Goal: Task Accomplishment & Management: Manage account settings

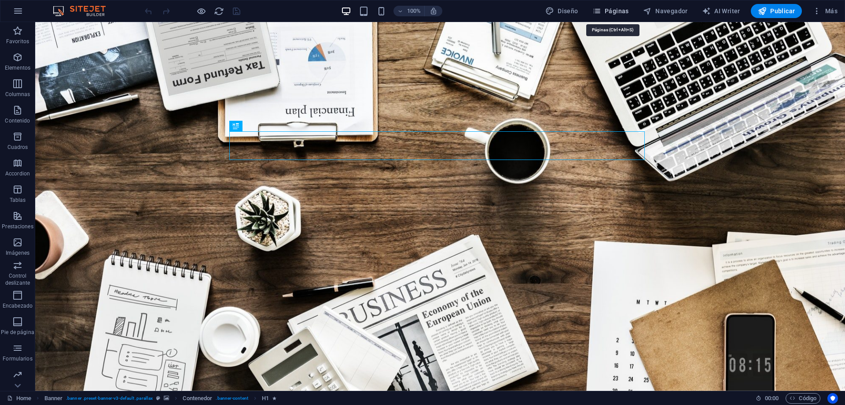
click at [624, 8] on span "Páginas" at bounding box center [611, 11] width 37 height 9
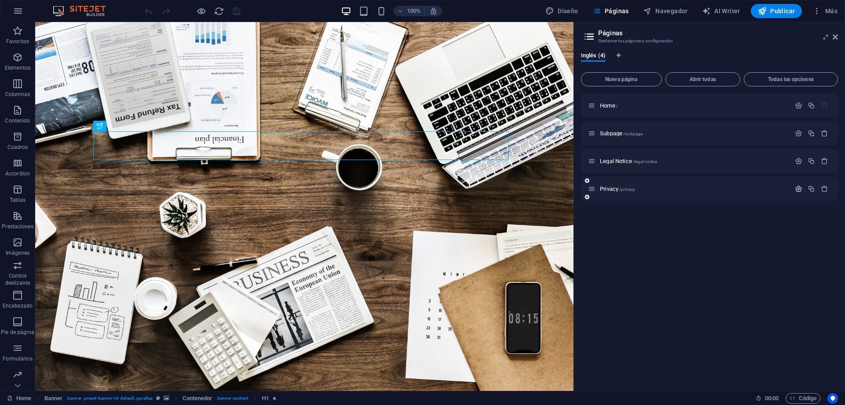
click at [802, 190] on icon "button" at bounding box center [798, 188] width 7 height 7
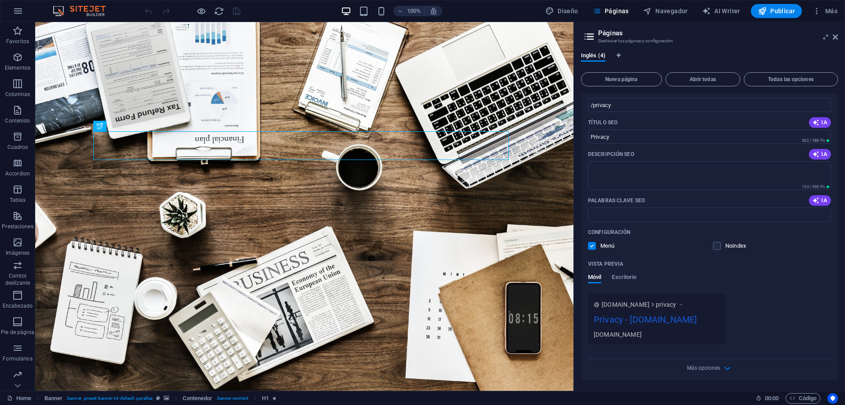
scroll to position [161, 0]
click at [724, 371] on icon "button" at bounding box center [728, 368] width 10 height 10
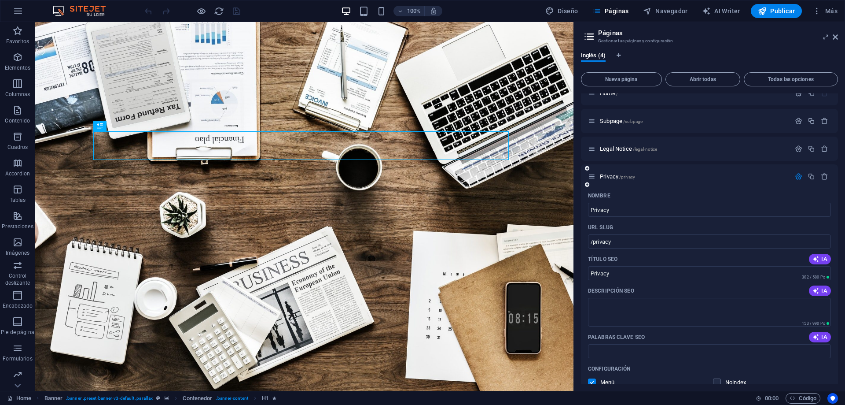
scroll to position [0, 0]
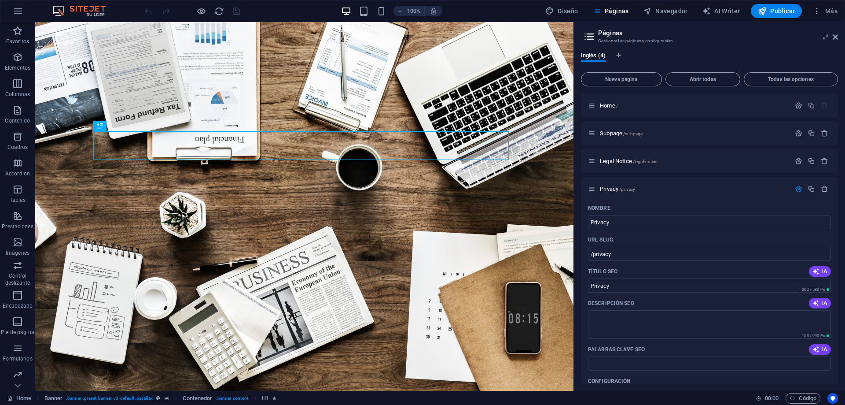
click at [773, 55] on div "Inglés (4)" at bounding box center [709, 60] width 257 height 17
click at [711, 80] on span "Abrir todas" at bounding box center [703, 79] width 67 height 5
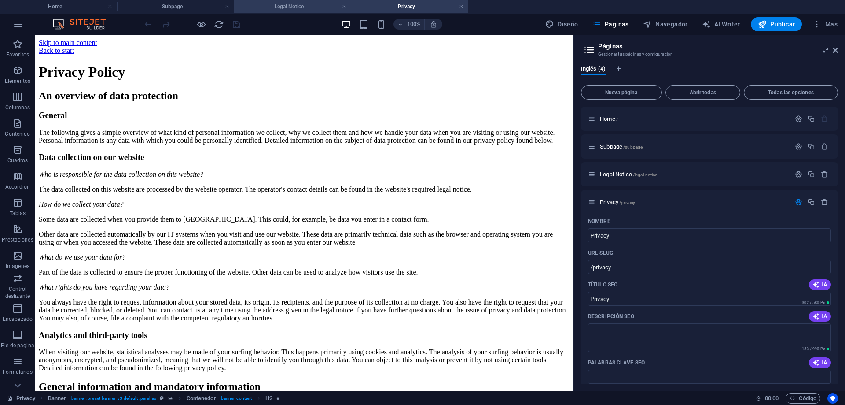
click at [303, 7] on h4 "Legal Notice" at bounding box center [292, 7] width 117 height 10
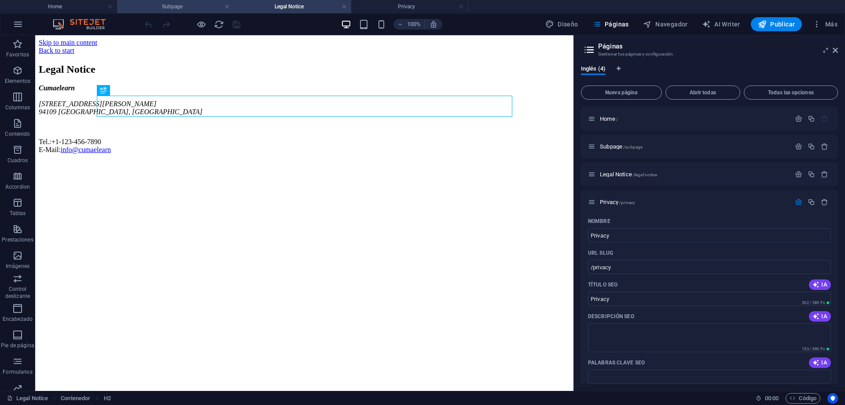
click at [188, 8] on h4 "Subpage" at bounding box center [175, 7] width 117 height 10
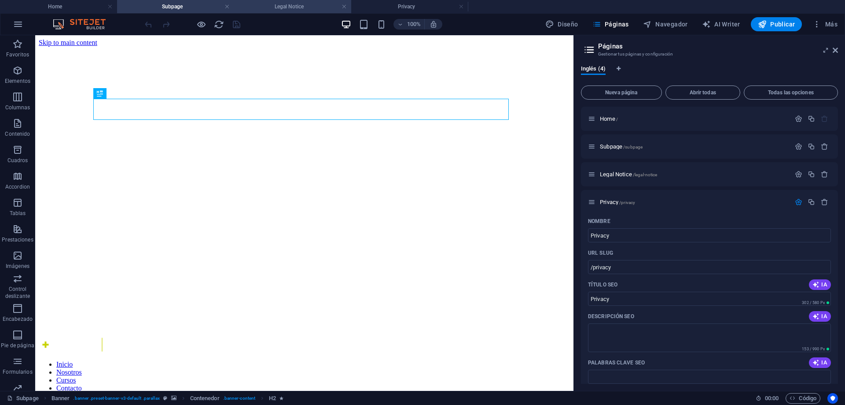
click at [286, 4] on h4 "Legal Notice" at bounding box center [292, 7] width 117 height 10
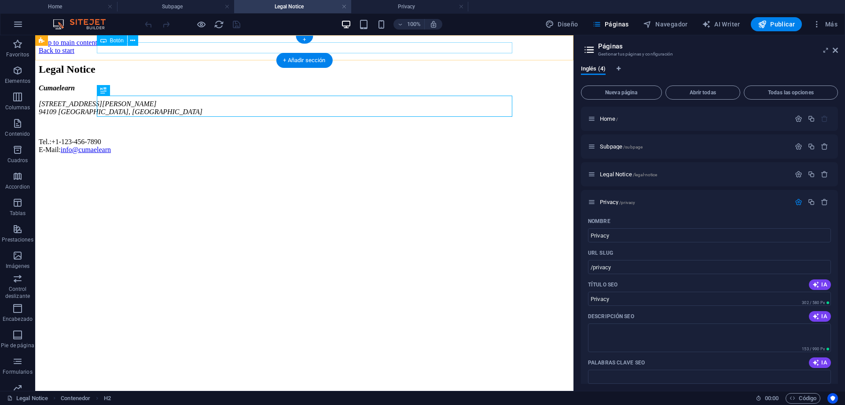
click at [227, 47] on div "Back to start" at bounding box center [305, 51] width 532 height 8
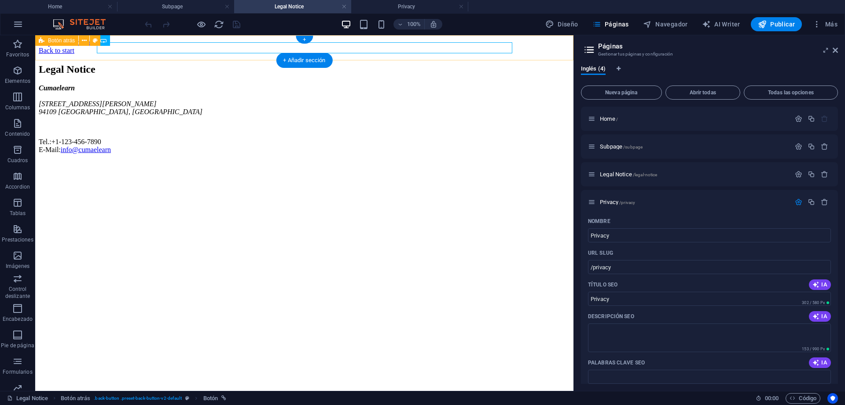
click at [535, 47] on div "Back to start" at bounding box center [305, 51] width 532 height 8
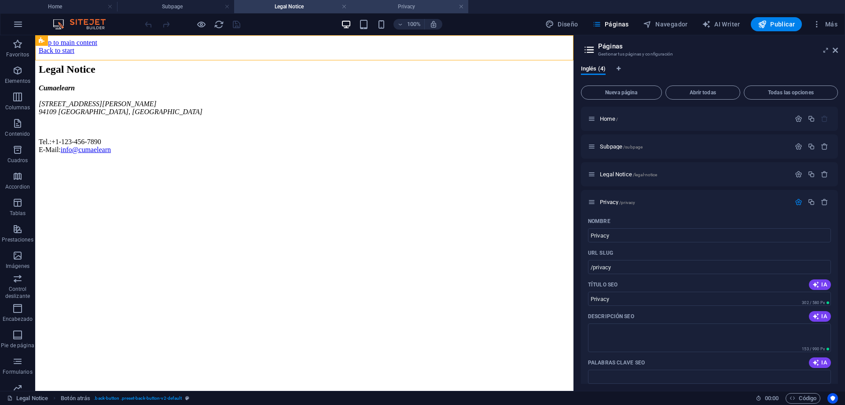
click at [394, 7] on h4 "Privacy" at bounding box center [409, 7] width 117 height 10
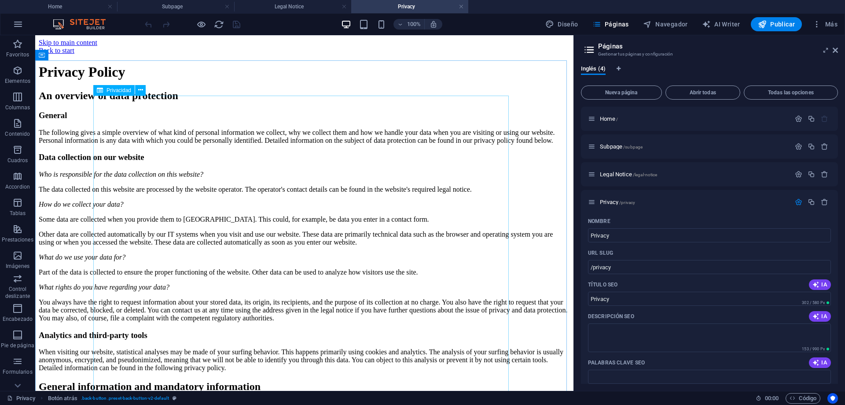
click at [118, 90] on span "Privacidad" at bounding box center [119, 90] width 25 height 5
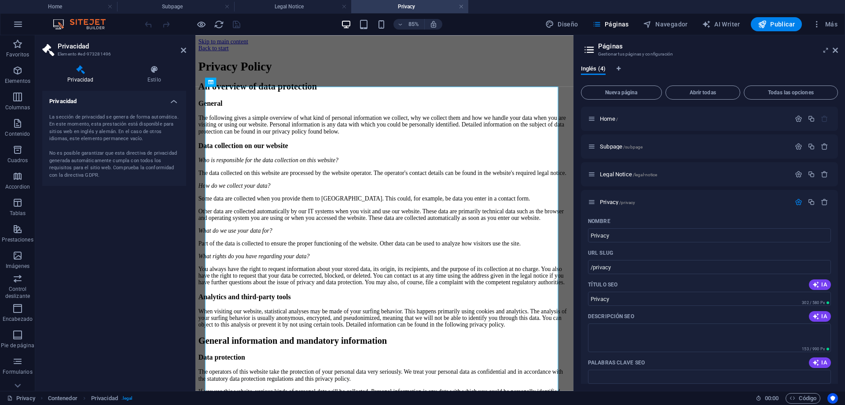
click at [123, 130] on div "La sección de privacidad se genera de forma automática. En este momento, esta p…" at bounding box center [114, 147] width 130 height 66
click at [104, 166] on div "La sección de privacidad se genera de forma automática. En este momento, esta p…" at bounding box center [114, 147] width 130 height 66
drag, startPoint x: 94, startPoint y: 169, endPoint x: 95, endPoint y: 140, distance: 29.5
click at [93, 169] on div "La sección de privacidad se genera de forma automática. En este momento, esta p…" at bounding box center [114, 147] width 130 height 66
click at [150, 68] on icon at bounding box center [154, 69] width 64 height 9
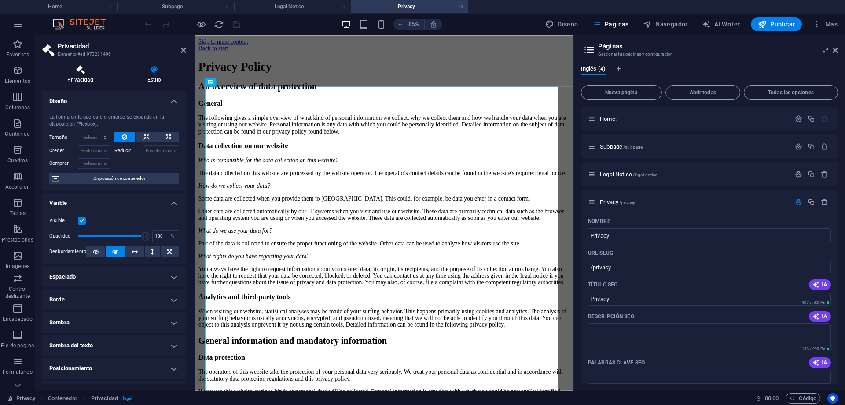
click at [79, 69] on icon at bounding box center [80, 69] width 77 height 9
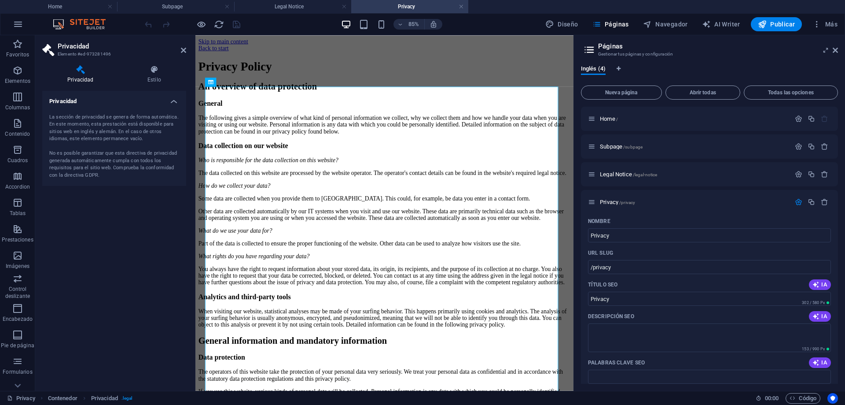
click at [136, 126] on div "La sección de privacidad se genera de forma automática. En este momento, esta p…" at bounding box center [114, 147] width 130 height 66
click at [175, 101] on h4 "Privacidad" at bounding box center [114, 99] width 144 height 16
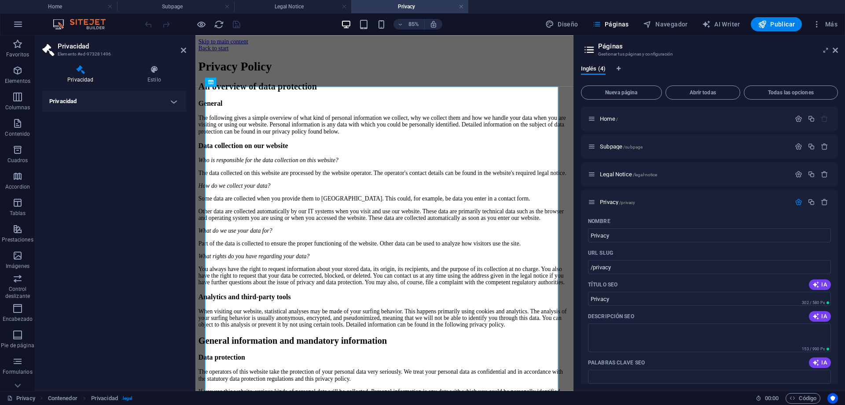
click at [173, 100] on h4 "Privacidad" at bounding box center [114, 101] width 144 height 21
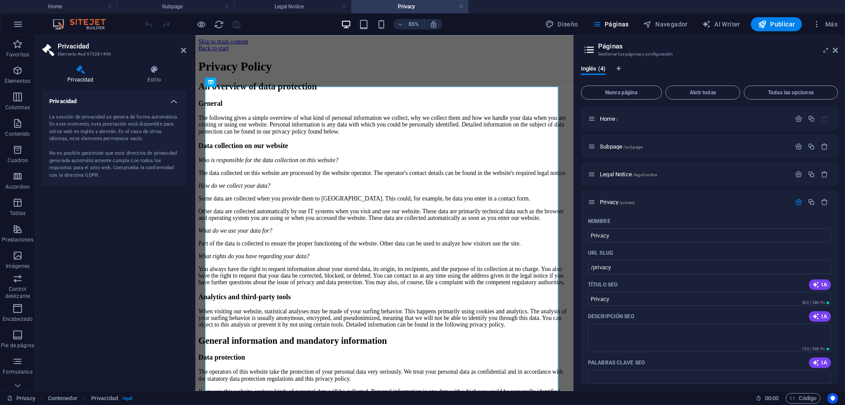
click at [89, 101] on h4 "Privacidad" at bounding box center [114, 99] width 144 height 16
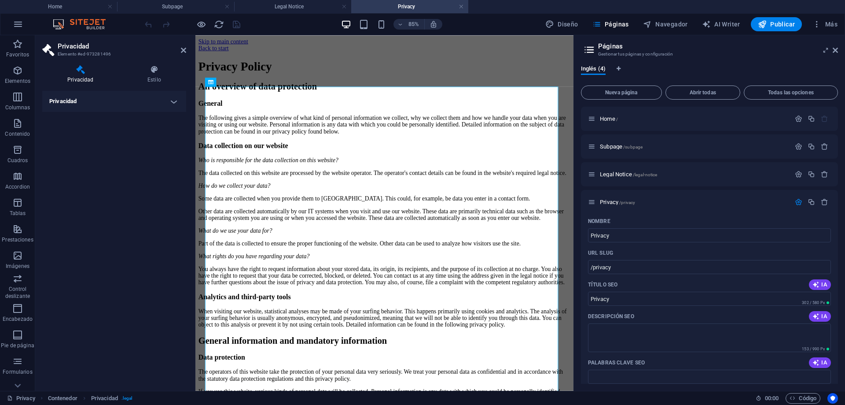
click at [76, 103] on h4 "Privacidad" at bounding box center [114, 101] width 144 height 21
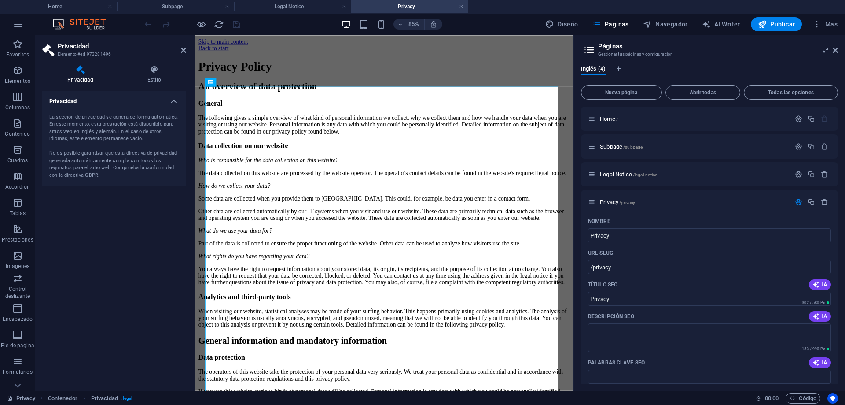
click at [76, 103] on h4 "Privacidad" at bounding box center [114, 99] width 144 height 16
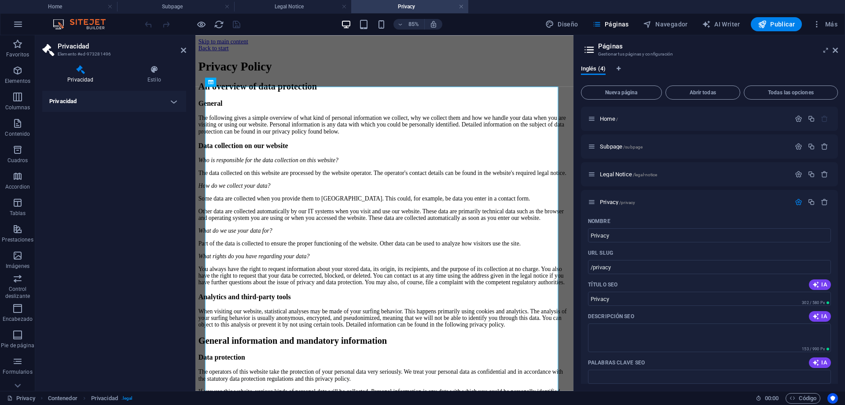
click at [76, 103] on h4 "Privacidad" at bounding box center [114, 101] width 144 height 21
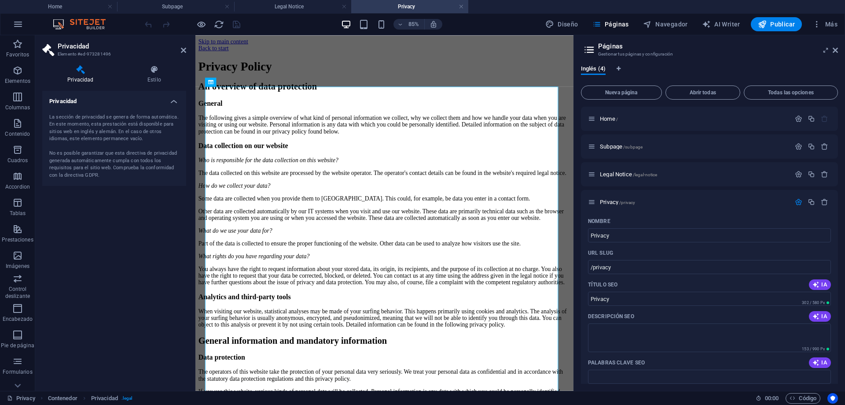
drag, startPoint x: 88, startPoint y: 141, endPoint x: 92, endPoint y: 148, distance: 8.3
click at [88, 142] on div "La sección de privacidad se genera de forma automática. En este momento, esta p…" at bounding box center [114, 147] width 130 height 66
click at [95, 152] on div "La sección de privacidad se genera de forma automática. En este momento, esta p…" at bounding box center [114, 147] width 130 height 66
drag, startPoint x: 97, startPoint y: 153, endPoint x: 103, endPoint y: 163, distance: 11.4
click at [98, 154] on div "La sección de privacidad se genera de forma automática. En este momento, esta p…" at bounding box center [114, 147] width 130 height 66
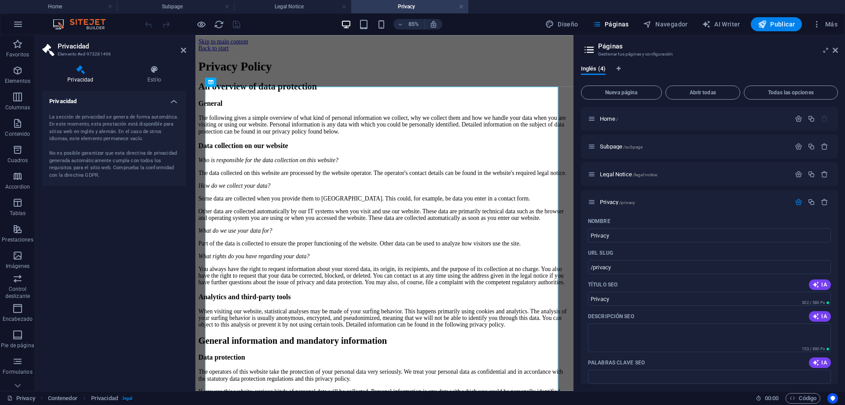
drag, startPoint x: 103, startPoint y: 163, endPoint x: 103, endPoint y: 169, distance: 5.7
click at [103, 169] on div "La sección de privacidad se genera de forma automática. En este momento, esta p…" at bounding box center [114, 147] width 130 height 66
drag, startPoint x: 103, startPoint y: 169, endPoint x: 102, endPoint y: 173, distance: 4.4
click at [103, 172] on div "La sección de privacidad se genera de forma automática. En este momento, esta p…" at bounding box center [114, 147] width 130 height 66
drag, startPoint x: 102, startPoint y: 173, endPoint x: 185, endPoint y: 171, distance: 82.4
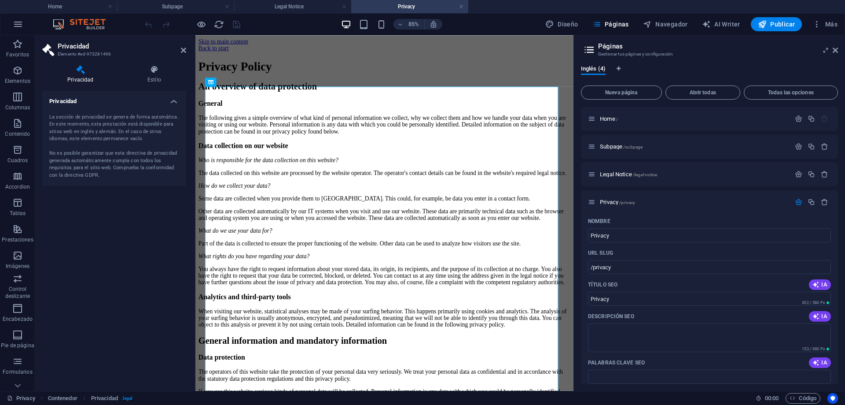
click at [103, 174] on div "La sección de privacidad se genera de forma automática. En este momento, esta p…" at bounding box center [114, 147] width 130 height 66
click at [227, 82] on span "Privacidad" at bounding box center [227, 82] width 21 height 4
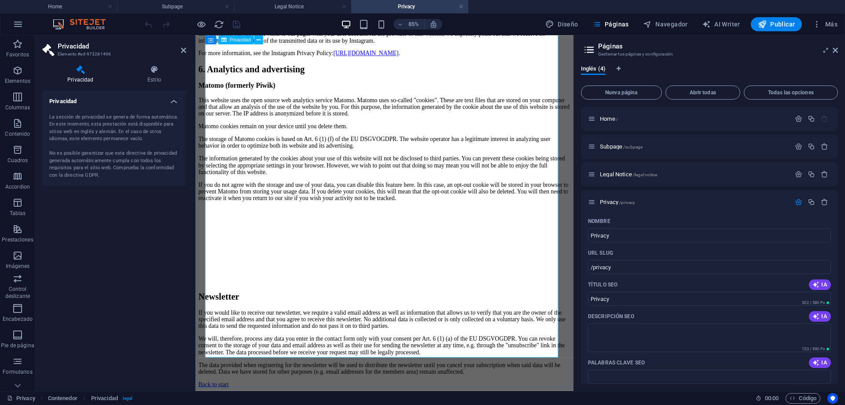
scroll to position [2355, 0]
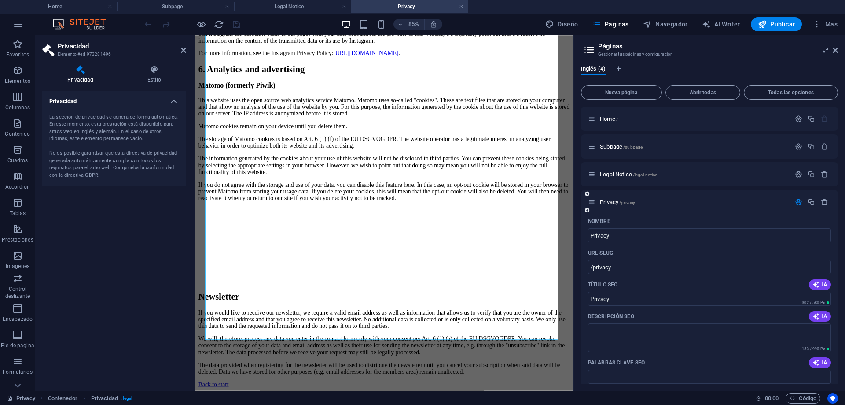
click at [797, 201] on icon "button" at bounding box center [798, 201] width 7 height 7
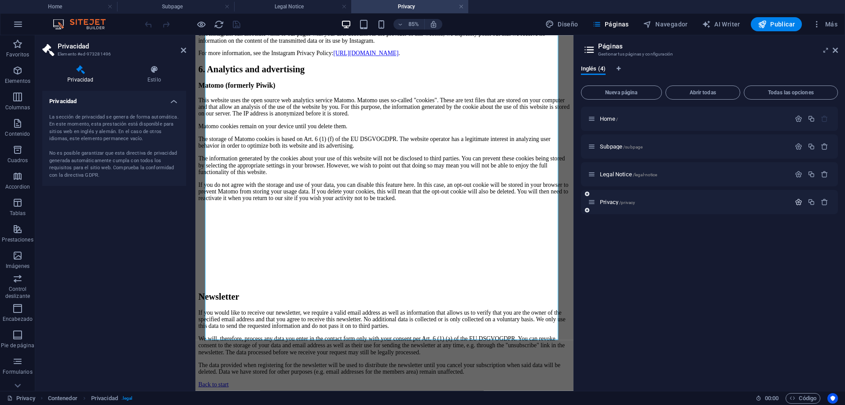
click at [797, 201] on icon "button" at bounding box center [798, 201] width 7 height 7
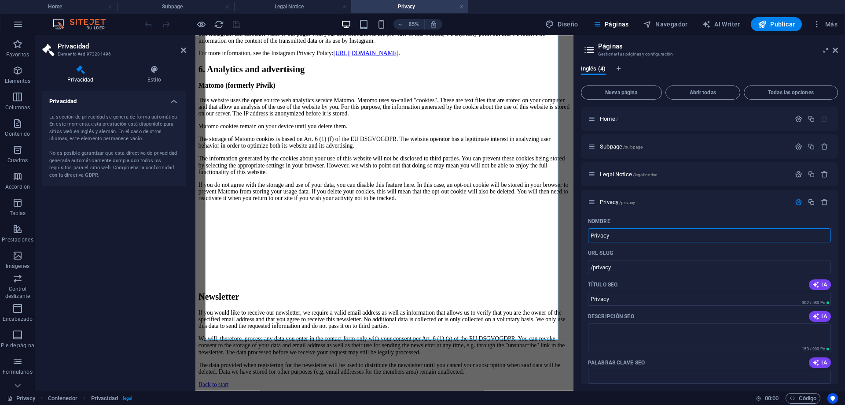
drag, startPoint x: 620, startPoint y: 233, endPoint x: 579, endPoint y: 230, distance: 42.0
click at [579, 230] on div "Inglés (4) Nueva página Abrir todas Todas las opciones Home / Subpage /subpage …" at bounding box center [709, 224] width 271 height 332
type input "P"
type input "/p"
type input "P"
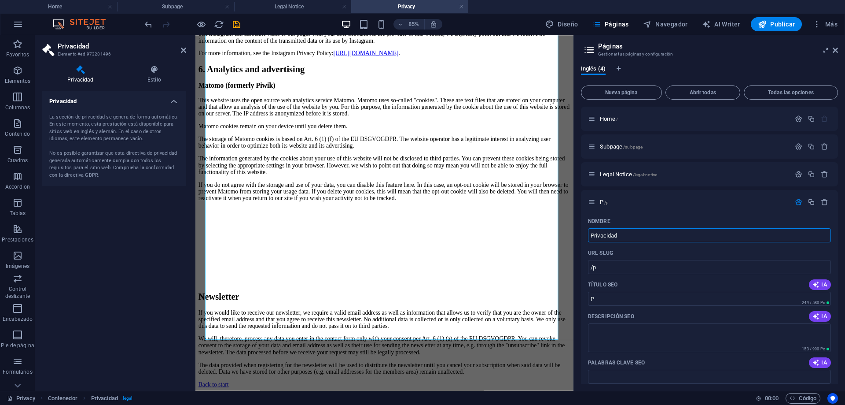
type input "Privacidad"
type input "/privacidad"
type input "Privacidad"
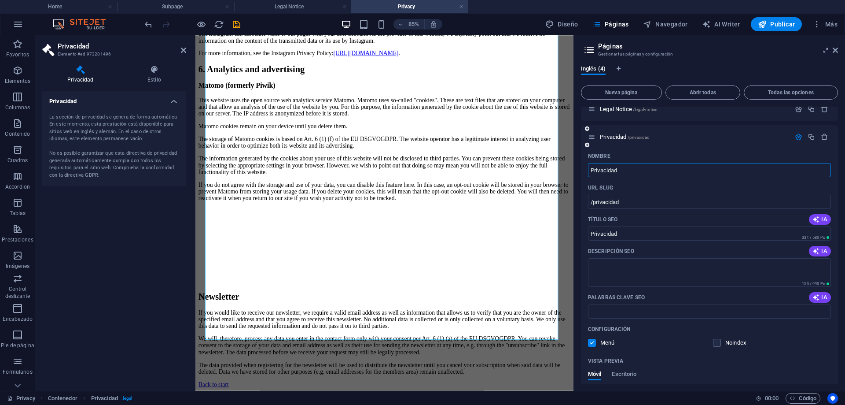
scroll to position [0, 0]
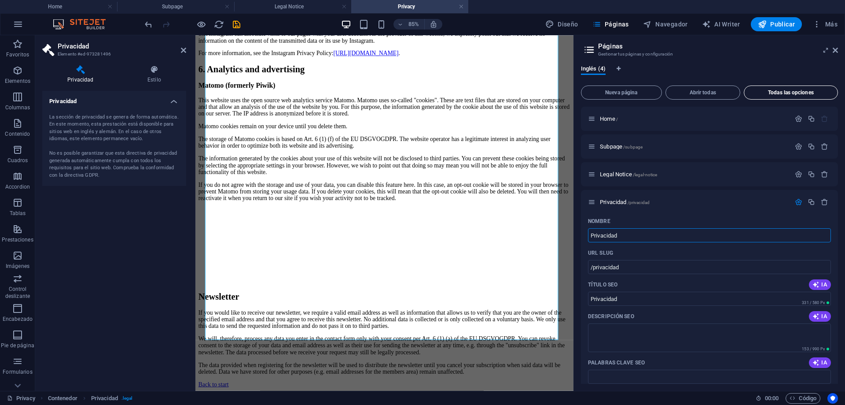
type input "Privacidad"
click at [788, 93] on span "Todas las opciones" at bounding box center [791, 92] width 86 height 5
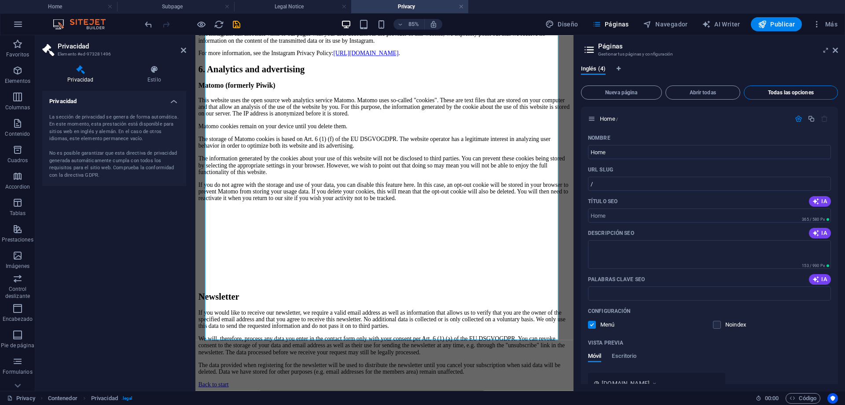
scroll to position [643, 0]
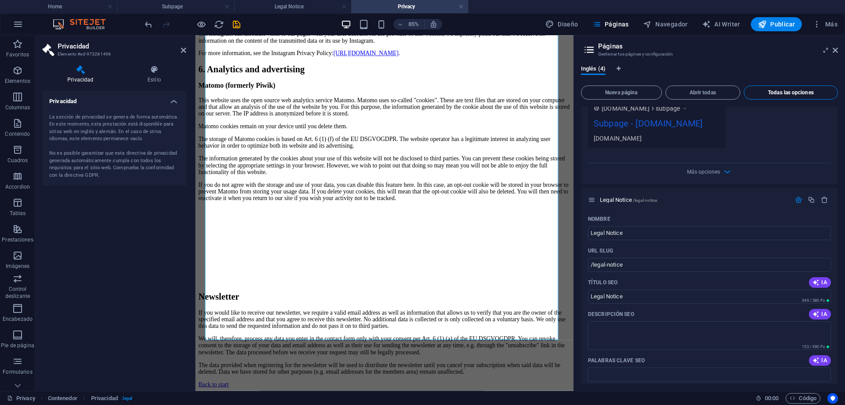
click at [793, 90] on span "Todas las opciones" at bounding box center [791, 92] width 86 height 5
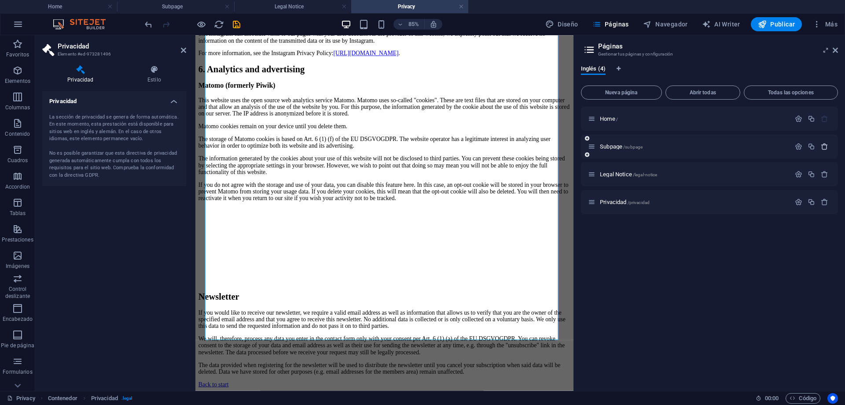
click at [825, 146] on icon "button" at bounding box center [824, 146] width 7 height 7
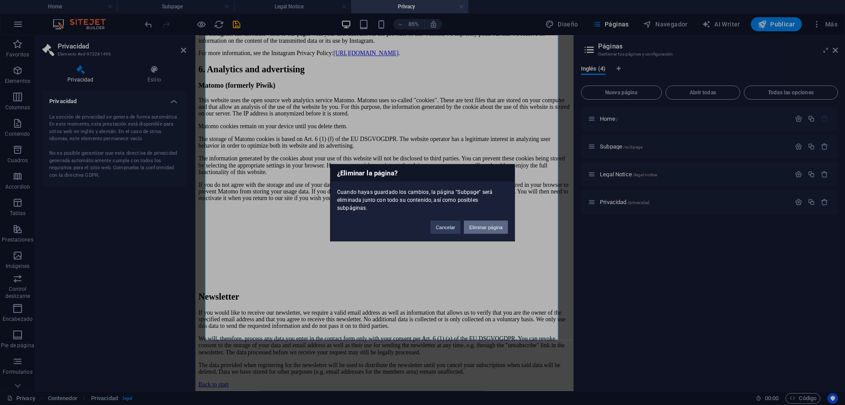
click at [494, 223] on button "Eliminar página" at bounding box center [486, 226] width 44 height 13
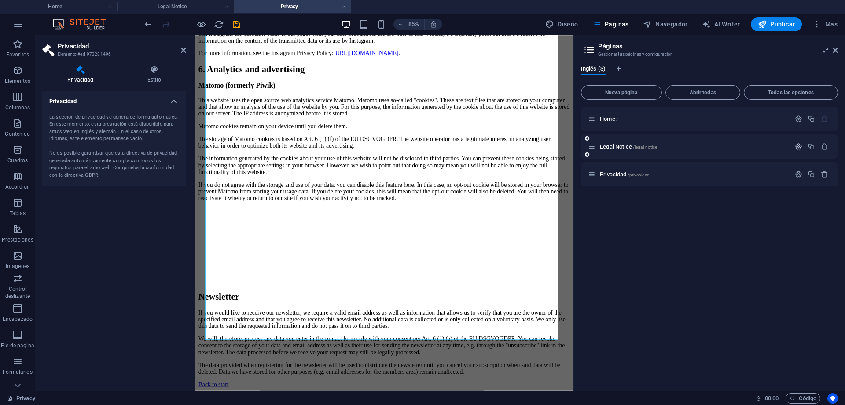
click at [799, 146] on icon "button" at bounding box center [798, 146] width 7 height 7
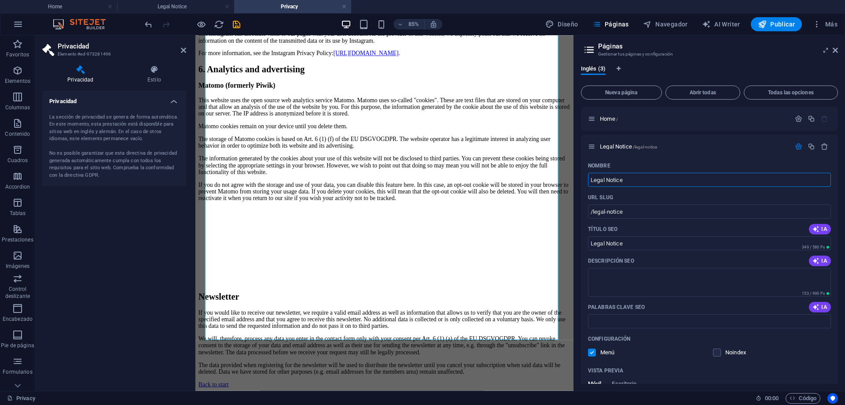
drag, startPoint x: 637, startPoint y: 181, endPoint x: 574, endPoint y: 178, distance: 63.0
click at [575, 178] on aside "Páginas Gestionar tus páginas y configuración Inglés (3) Nueva página Abrir tod…" at bounding box center [710, 212] width 272 height 355
type input "T"
type input "/t"
type input "T"
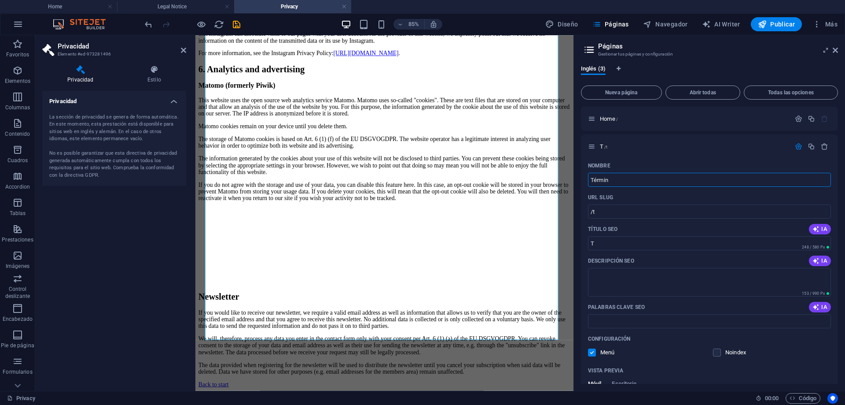
type input "Término"
type input "/termi"
type input "Térmi"
type input "Términos"
type input "/terminos"
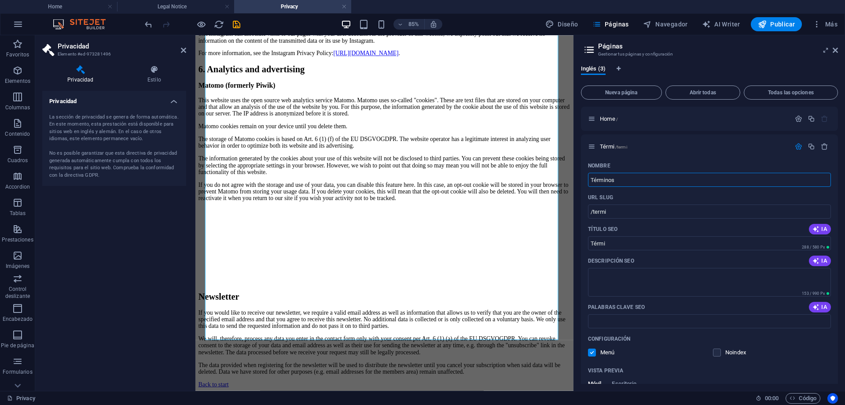
type input "Términos"
click at [797, 146] on icon "button" at bounding box center [798, 146] width 7 height 7
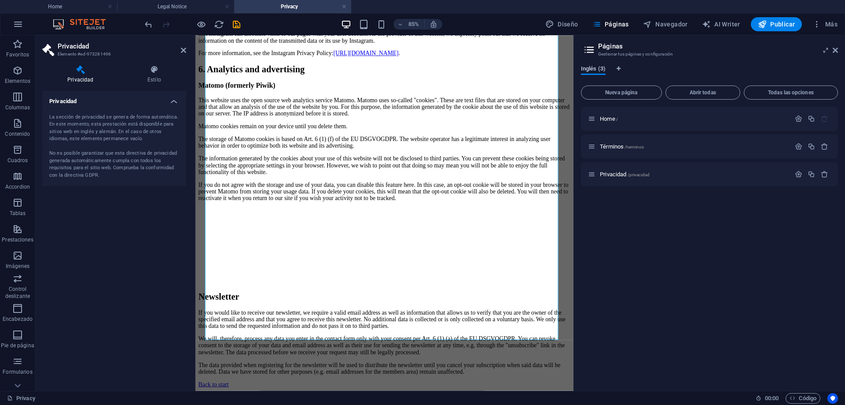
click at [596, 67] on span "Inglés (3)" at bounding box center [593, 69] width 25 height 12
click at [600, 67] on span "Inglés (3)" at bounding box center [593, 69] width 25 height 12
click at [619, 66] on icon "Pestañas de idiomas" at bounding box center [619, 68] width 4 height 5
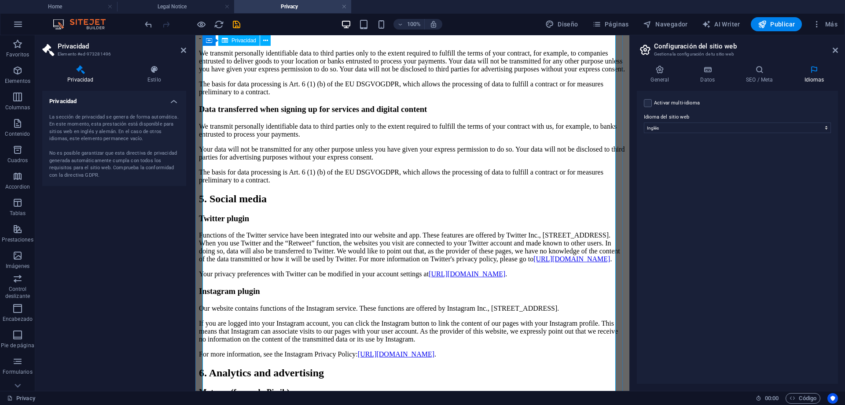
scroll to position [1034, 0]
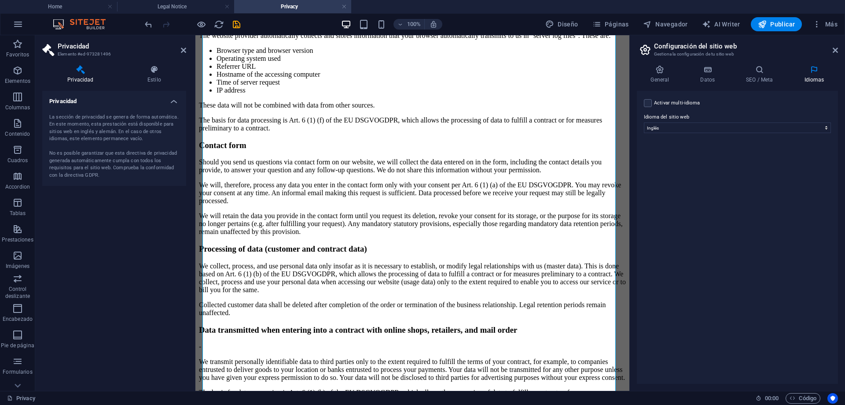
click at [680, 120] on label "Idioma del sitio web" at bounding box center [737, 117] width 187 height 11
click at [680, 122] on select "Abkhazian Afar Afrikaans Akan Albanés Alemán Amharic Árabe Aragonese Armenian A…" at bounding box center [737, 127] width 187 height 11
click at [680, 125] on select "Abkhazian Afar Afrikaans Akan Albanés Alemán Amharic Árabe Aragonese Armenian A…" at bounding box center [737, 127] width 187 height 11
click at [706, 111] on div "Activar multi-idioma Para desactivar la opción multi-idioma, elimine todos los …" at bounding box center [737, 237] width 201 height 293
click at [711, 73] on icon at bounding box center [708, 69] width 42 height 9
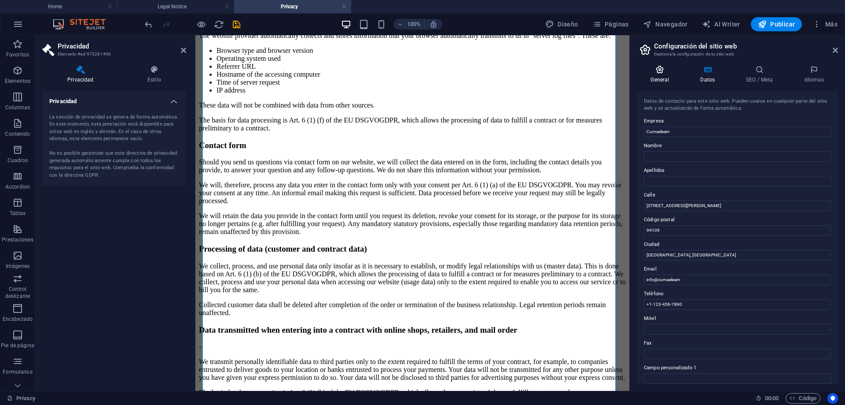
click at [667, 70] on icon at bounding box center [660, 69] width 46 height 9
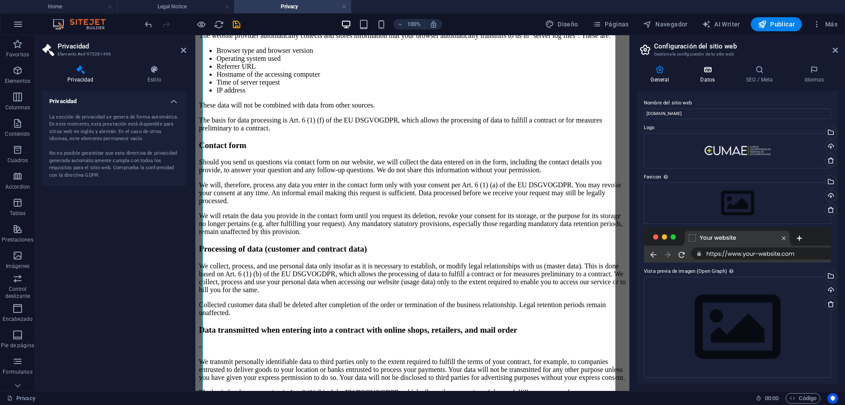
click at [710, 71] on icon at bounding box center [708, 69] width 42 height 9
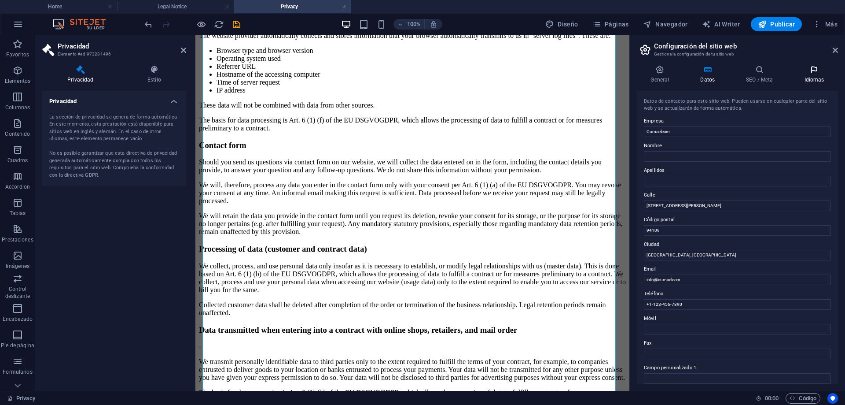
click at [820, 66] on icon at bounding box center [815, 69] width 48 height 9
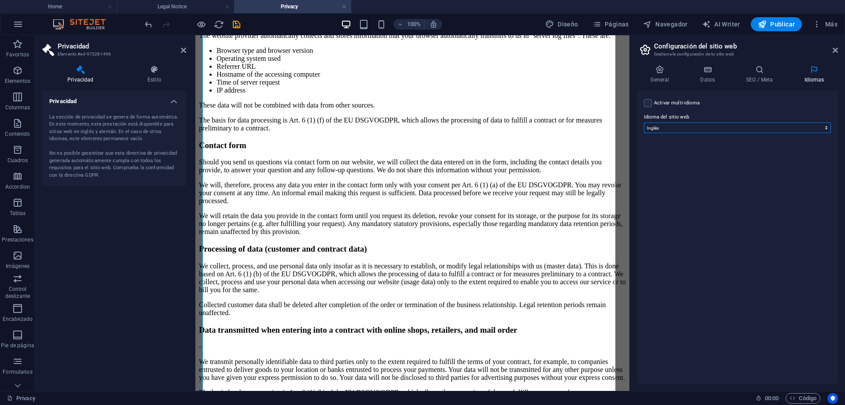
click at [798, 129] on select "Abkhazian Afar Afrikaans Akan Albanés Alemán Amharic Árabe Aragonese Armenian A…" at bounding box center [737, 127] width 187 height 11
select select "44"
click at [644, 122] on select "Abkhazian Afar Afrikaans Akan Albanés Alemán Amharic Árabe Aragonese Armenian A…" at bounding box center [737, 127] width 187 height 11
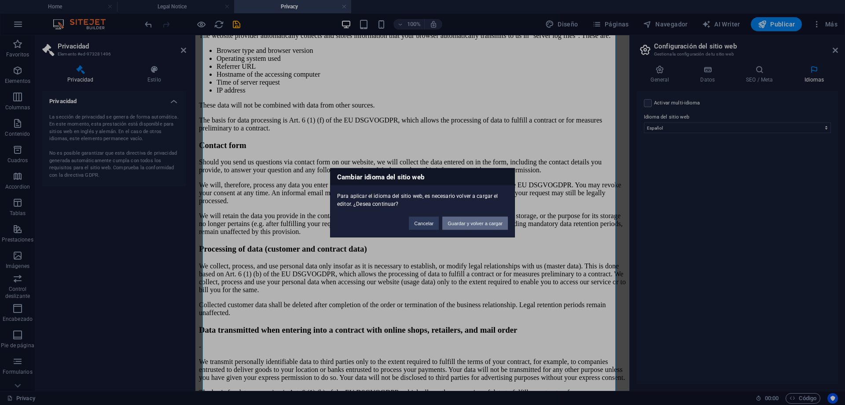
click at [467, 222] on button "Guardar y volver a cargar" at bounding box center [476, 222] width 66 height 13
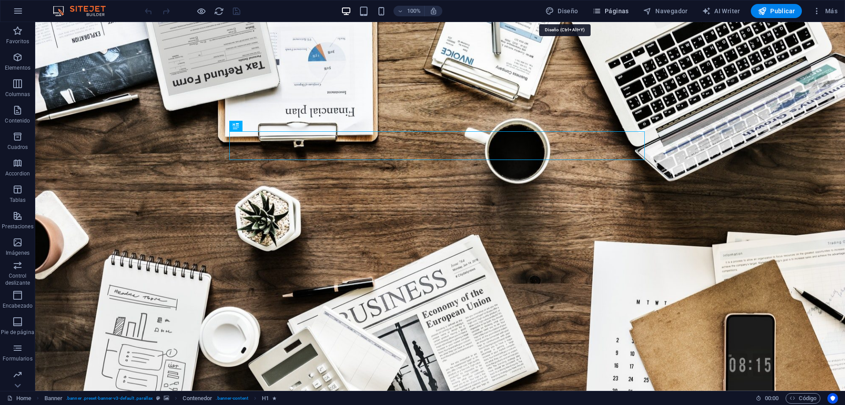
drag, startPoint x: 556, startPoint y: 10, endPoint x: 613, endPoint y: 14, distance: 56.9
click at [554, 10] on icon "button" at bounding box center [550, 11] width 9 height 9
select select "rem"
select select "300"
select select "px"
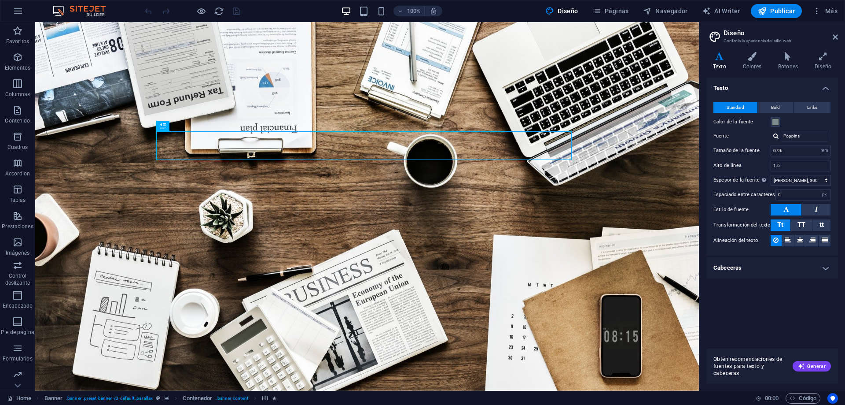
click at [589, 11] on div "Diseño Páginas Navegador AI Writer Publicar Más" at bounding box center [691, 11] width 299 height 14
click at [602, 9] on icon "button" at bounding box center [597, 11] width 9 height 9
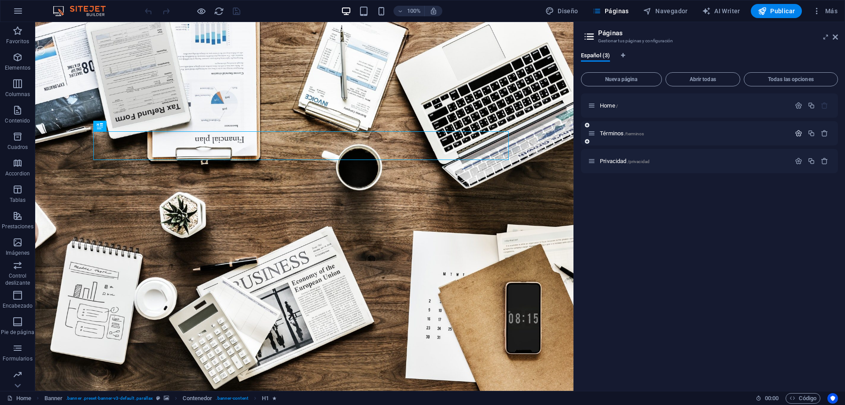
click at [800, 133] on icon "button" at bounding box center [798, 132] width 7 height 7
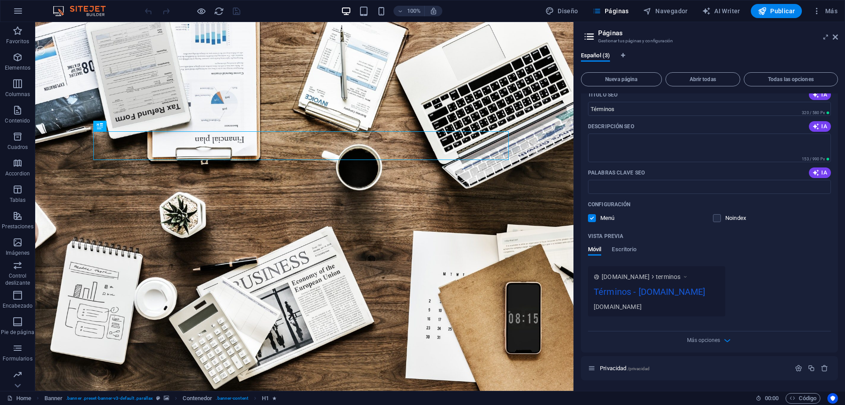
scroll to position [133, 0]
click at [756, 368] on p "Privacidad /privacidad" at bounding box center [694, 368] width 188 height 6
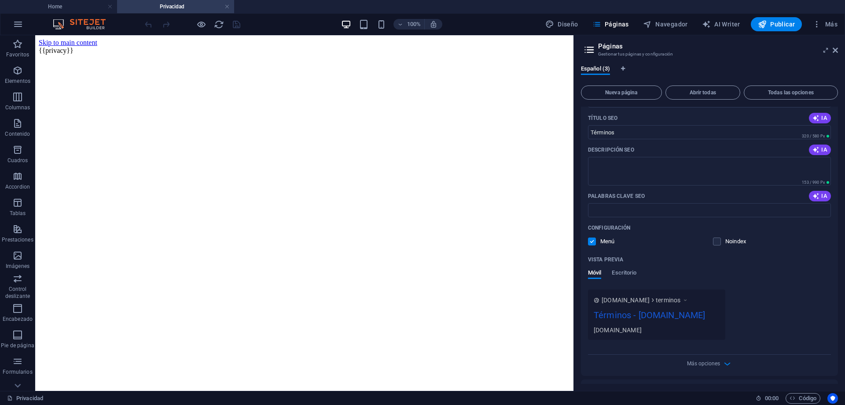
scroll to position [0, 0]
click at [207, 47] on div at bounding box center [305, 47] width 532 height 0
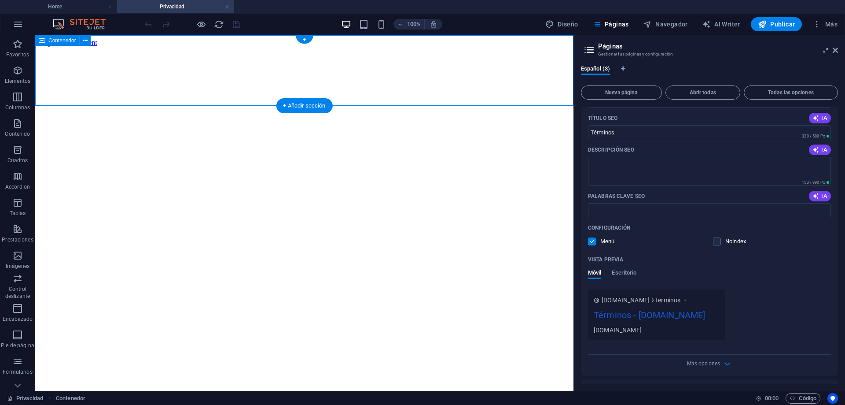
click at [263, 47] on div at bounding box center [305, 47] width 532 height 0
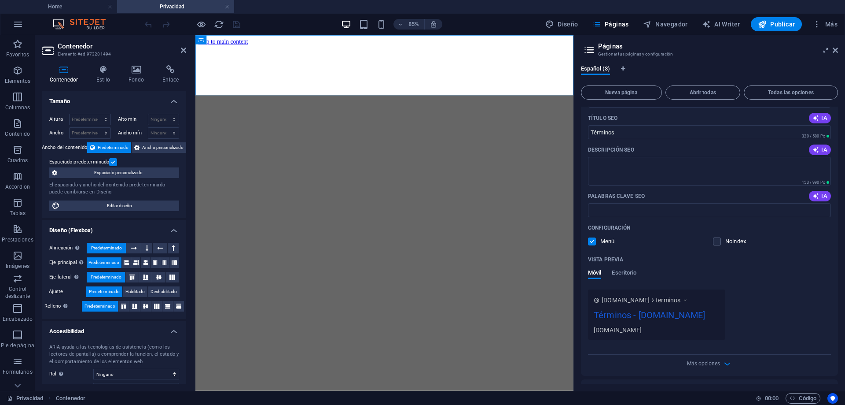
click at [337, 47] on div at bounding box center [418, 47] width 438 height 0
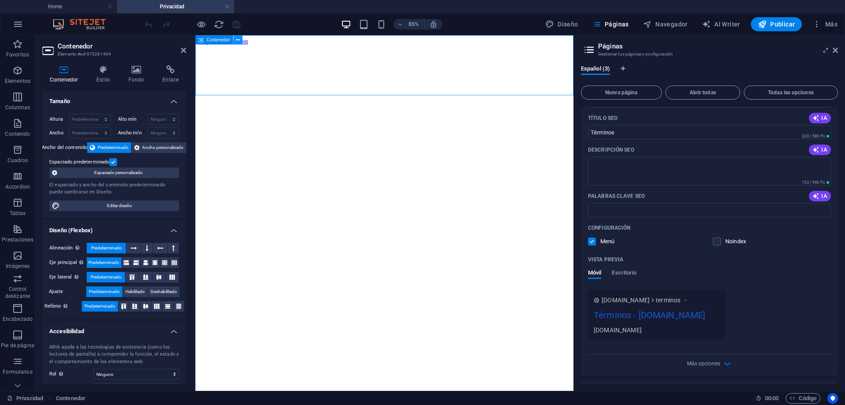
click at [236, 41] on icon at bounding box center [238, 40] width 4 height 8
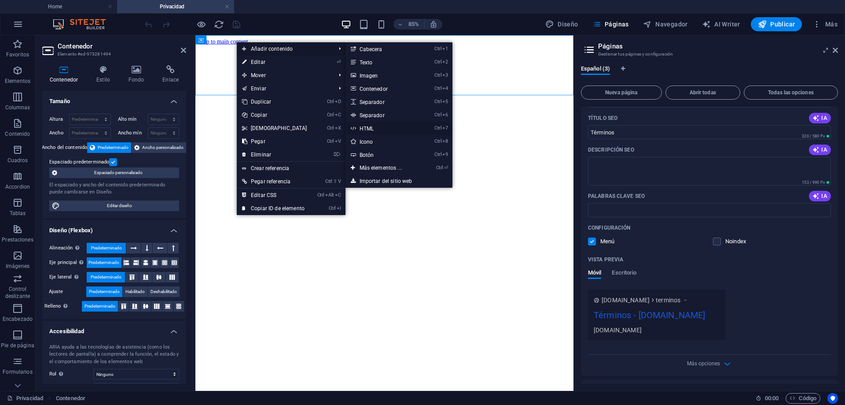
click at [370, 129] on link "Ctrl 7 HTML" at bounding box center [383, 128] width 74 height 13
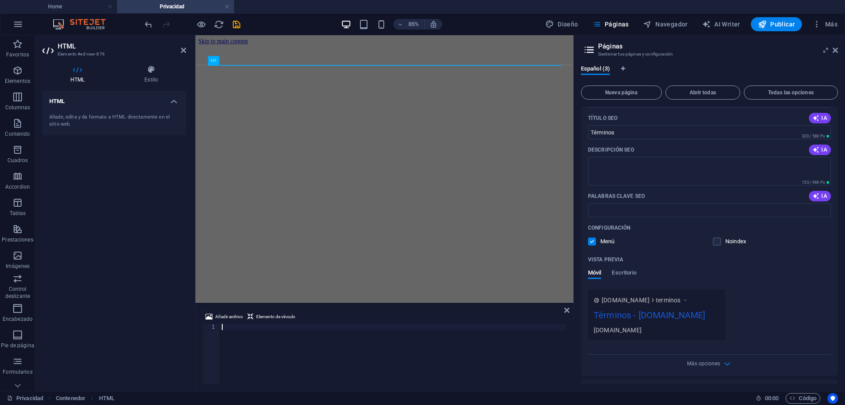
click at [68, 117] on div "Añade, edita y da formato a HTML directamente en el sitio web." at bounding box center [114, 121] width 130 height 15
click at [303, 346] on div at bounding box center [393, 360] width 347 height 72
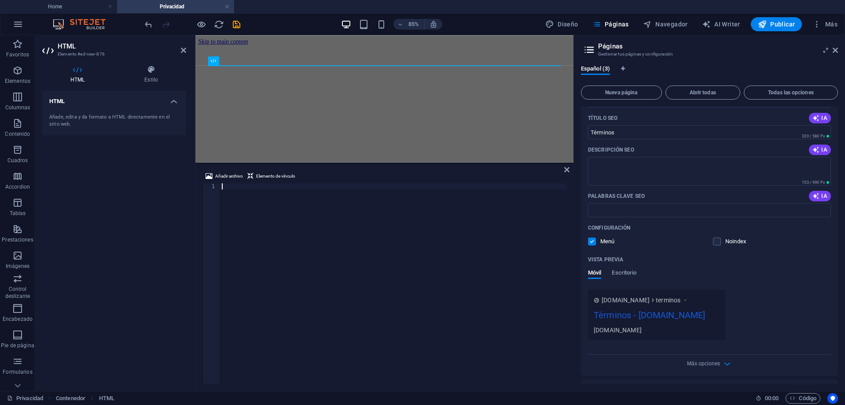
drag, startPoint x: 317, startPoint y: 303, endPoint x: 329, endPoint y: 161, distance: 142.7
click at [329, 161] on div "Contenedor HTML Añadir archivo Elemento de vínculo 1 הההההההההההההההההההההההההה…" at bounding box center [385, 212] width 378 height 355
click at [269, 236] on div at bounding box center [393, 289] width 347 height 213
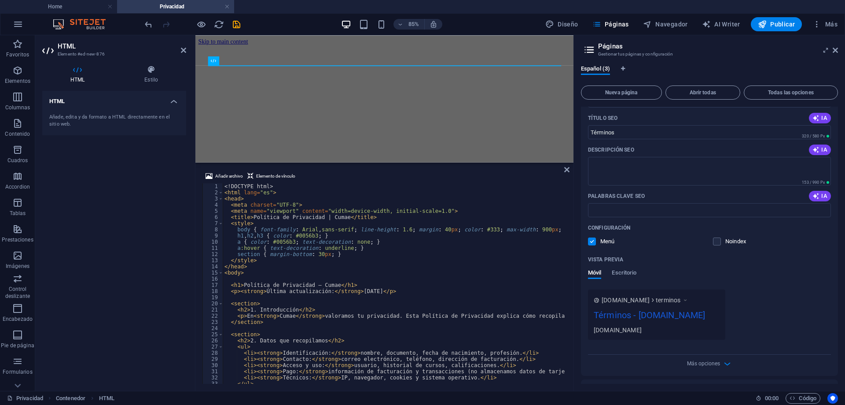
click at [387, 50] on html "Skip to main content" at bounding box center [418, 42] width 445 height 15
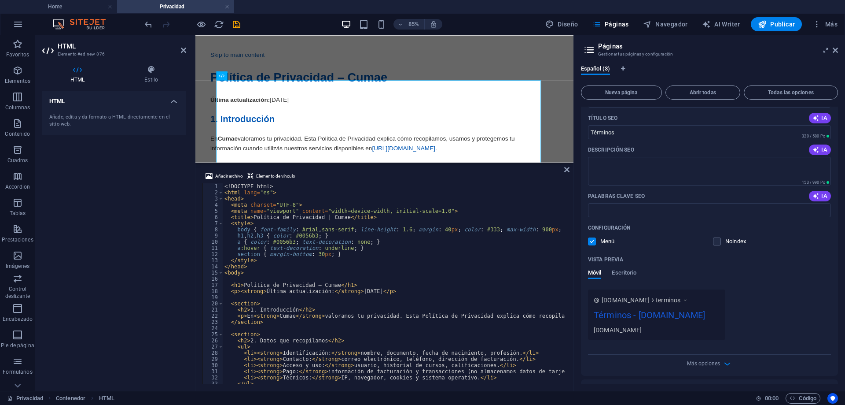
click at [111, 164] on div "HTML Añade, edita y da formato a HTML directamente en el sitio web." at bounding box center [114, 237] width 144 height 293
click at [757, 63] on div "Español (3) Nueva página Abrir todas Todas las opciones Home / Términos /termin…" at bounding box center [709, 224] width 271 height 332
click at [617, 45] on h2 "Páginas" at bounding box center [718, 46] width 240 height 8
click at [834, 48] on icon at bounding box center [835, 50] width 5 height 7
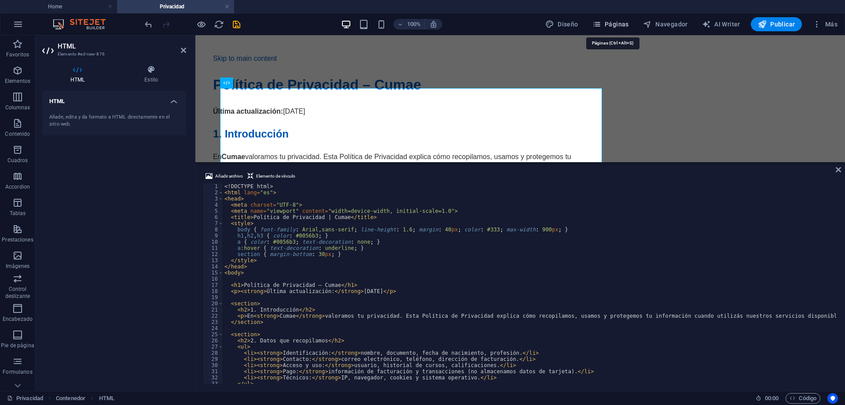
click at [613, 25] on span "Páginas" at bounding box center [611, 24] width 37 height 9
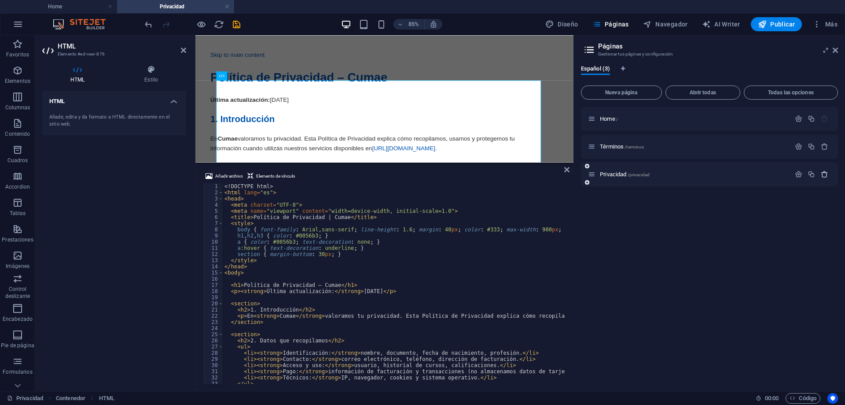
click at [826, 174] on icon "button" at bounding box center [824, 173] width 7 height 7
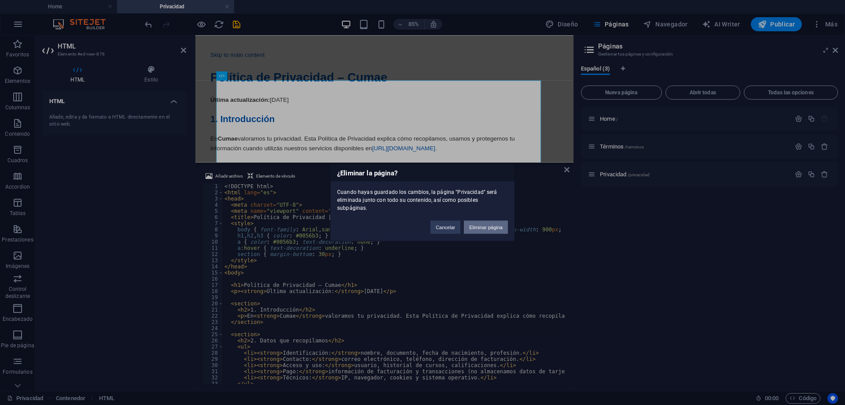
click at [489, 224] on button "Eliminar página" at bounding box center [486, 226] width 44 height 13
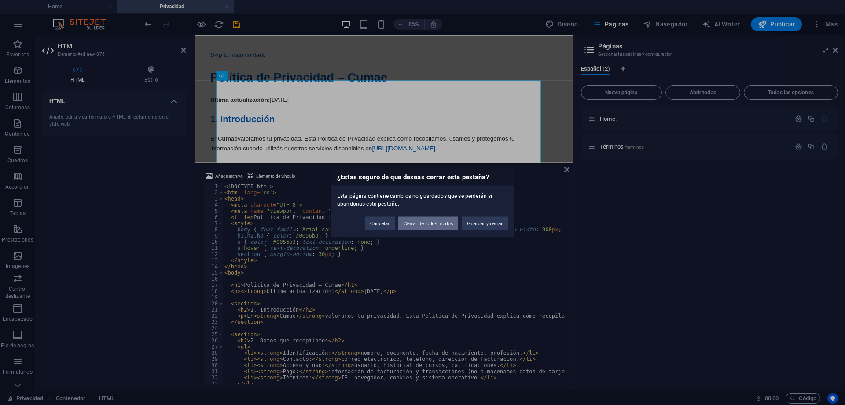
click at [438, 225] on button "Cerrar de todos modos" at bounding box center [429, 222] width 60 height 13
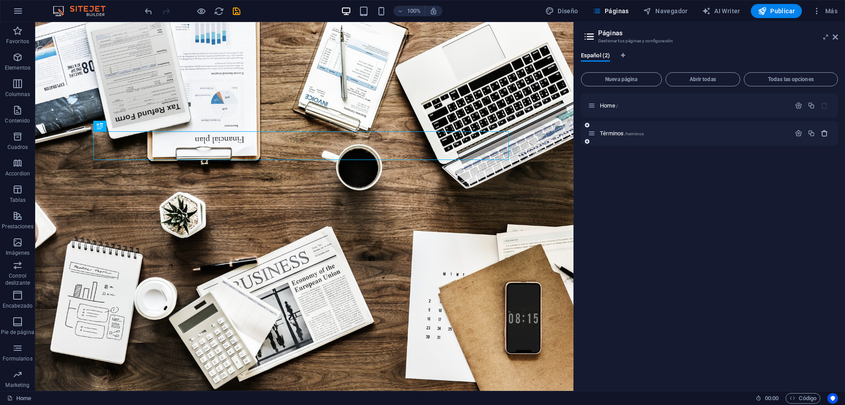
click at [826, 135] on icon "button" at bounding box center [824, 132] width 7 height 7
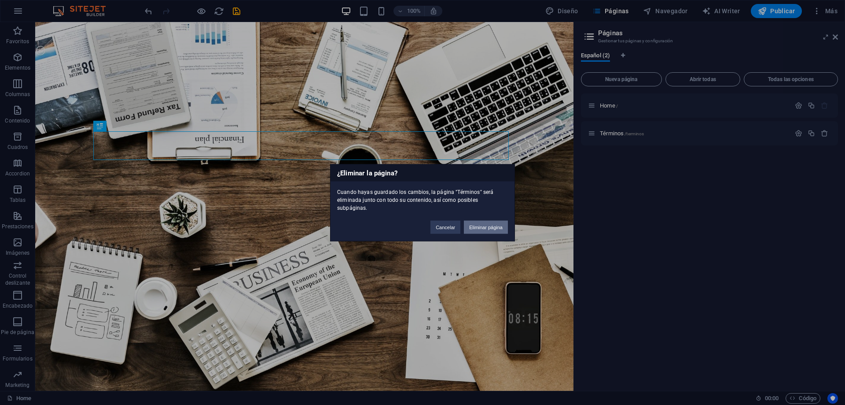
click at [489, 224] on button "Eliminar página" at bounding box center [486, 226] width 44 height 13
